Goal: Information Seeking & Learning: Learn about a topic

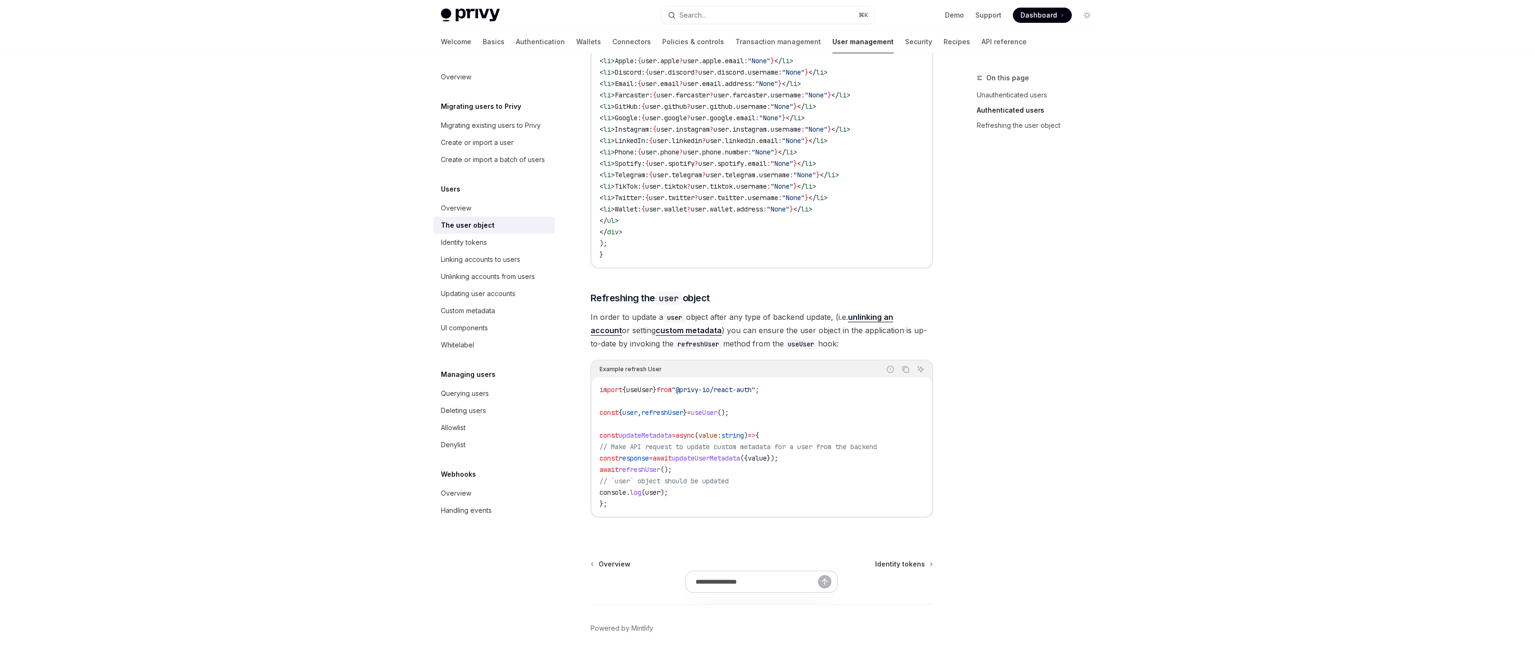
scroll to position [1061, 0]
